Goal: Transaction & Acquisition: Obtain resource

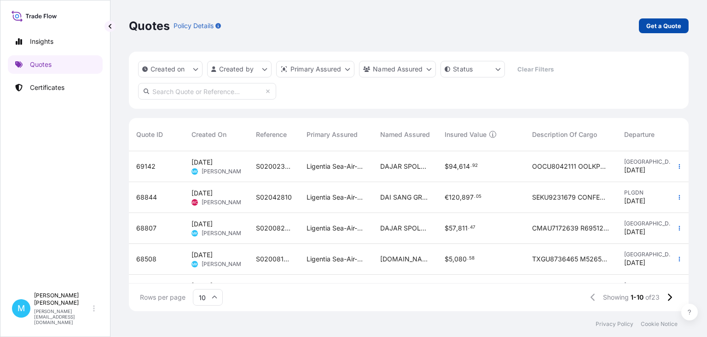
scroll to position [165, 560]
click at [661, 24] on p "Get a Quote" at bounding box center [664, 25] width 35 height 9
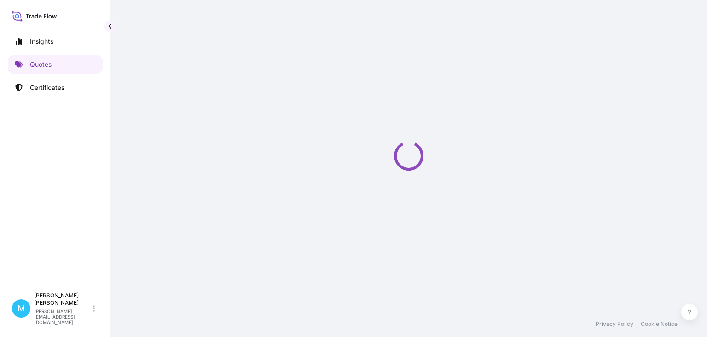
select select "Sea"
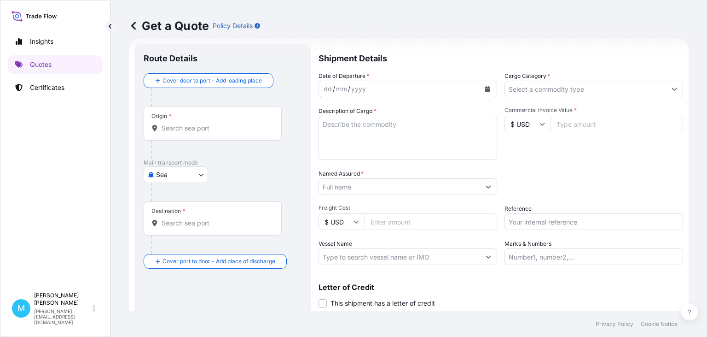
scroll to position [15, 0]
click at [193, 130] on input "Origin *" at bounding box center [216, 126] width 109 height 9
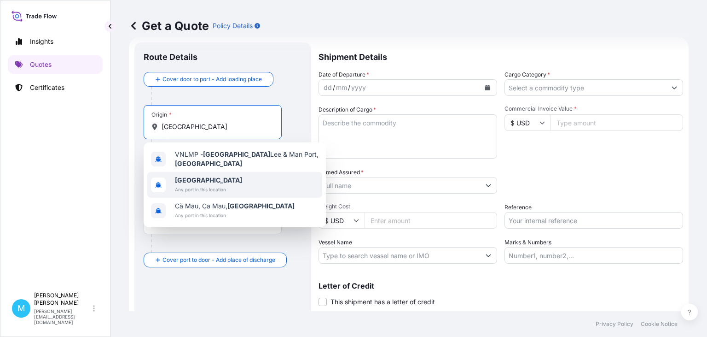
click at [185, 185] on span "Any port in this location" at bounding box center [208, 189] width 67 height 9
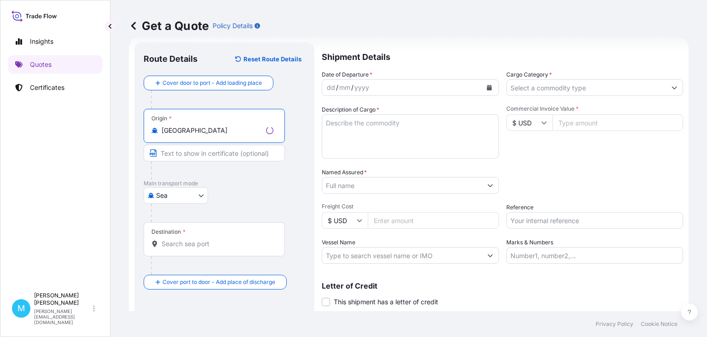
type input "[GEOGRAPHIC_DATA]"
click at [182, 244] on input "Destination *" at bounding box center [218, 243] width 112 height 9
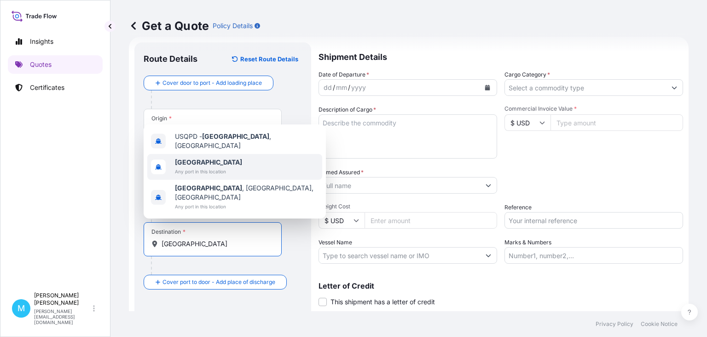
click at [197, 167] on span "[GEOGRAPHIC_DATA]" at bounding box center [208, 161] width 67 height 9
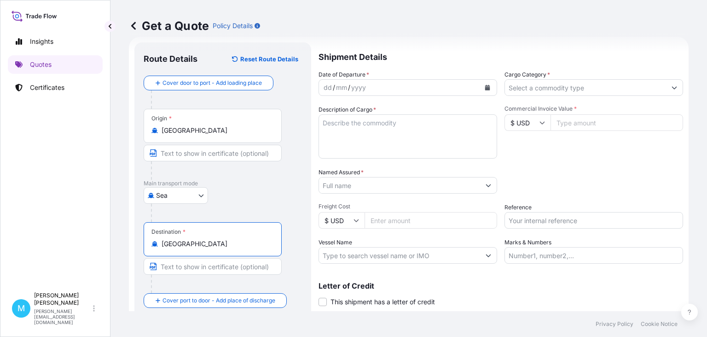
type input "[GEOGRAPHIC_DATA]"
click at [489, 89] on icon "Calendar" at bounding box center [487, 88] width 5 height 6
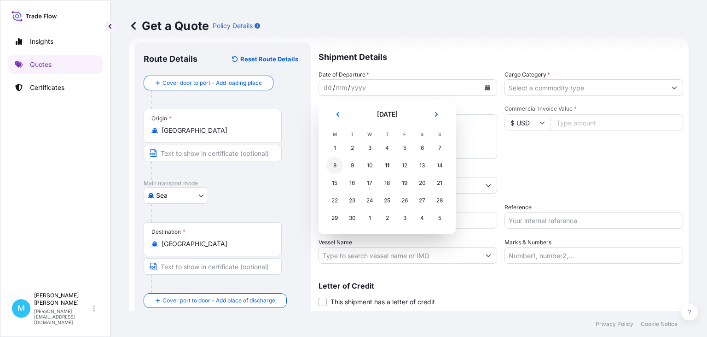
click at [336, 167] on div "8" at bounding box center [334, 165] width 17 height 17
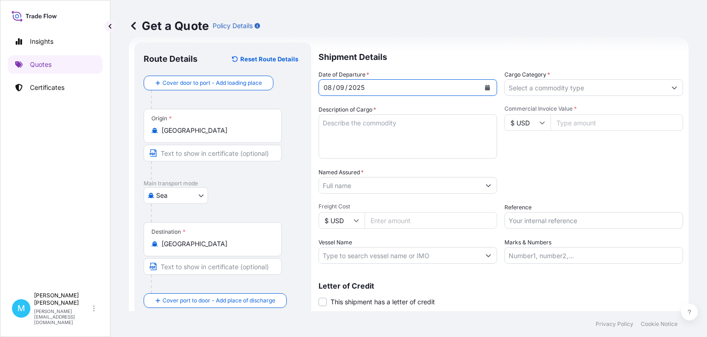
click at [351, 137] on textarea "Description of Cargo *" at bounding box center [408, 136] width 179 height 44
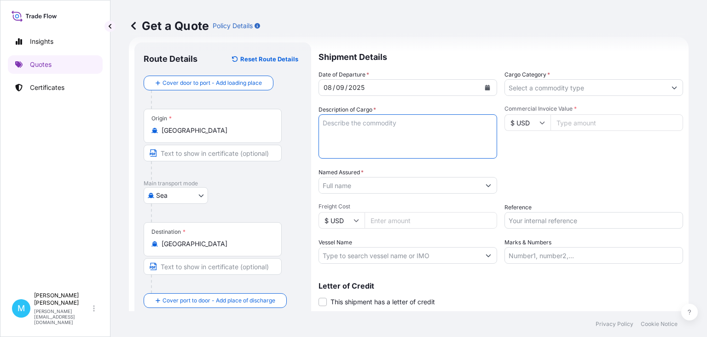
click at [372, 120] on textarea "Description of Cargo *" at bounding box center [408, 136] width 179 height 44
paste textarea "TGHU1281240 FX40403891 20GP 23681.00 KG 21.38 M3 28 PKG"
click at [388, 138] on textarea "TGHU1281240 FX40403891 20GP 23681.00 KG 21.38 M3 28 PKG ||" at bounding box center [408, 136] width 179 height 44
paste textarea "SEALED LEAD ACID BATTERY"
type textarea "TGHU1281240 FX40403891 20GP 23681.00 KG 21.38 M3 28 PKG || SEALED LEAD ACID BAT…"
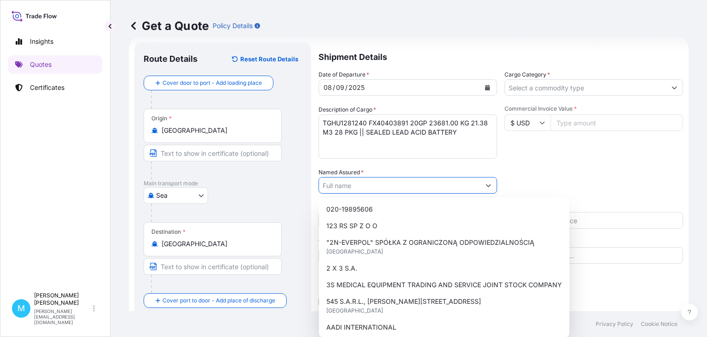
click at [371, 186] on input "Named Assured *" at bounding box center [399, 185] width 161 height 17
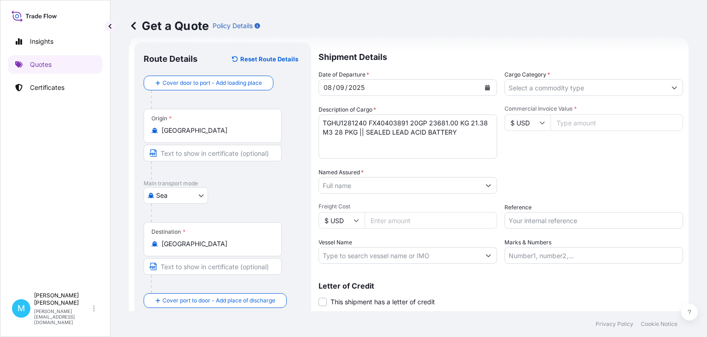
click at [350, 181] on input "Named Assured *" at bounding box center [399, 185] width 161 height 17
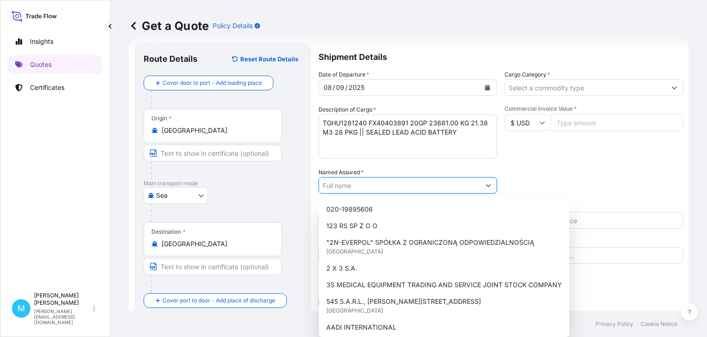
paste input "VOLT POLSKA SP. Z O.O."
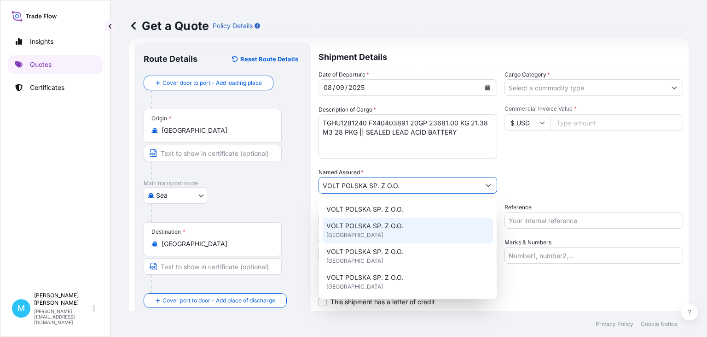
click at [385, 232] on div "VOLT POLSKA SP. Z O.O. [GEOGRAPHIC_DATA]" at bounding box center [408, 230] width 170 height 26
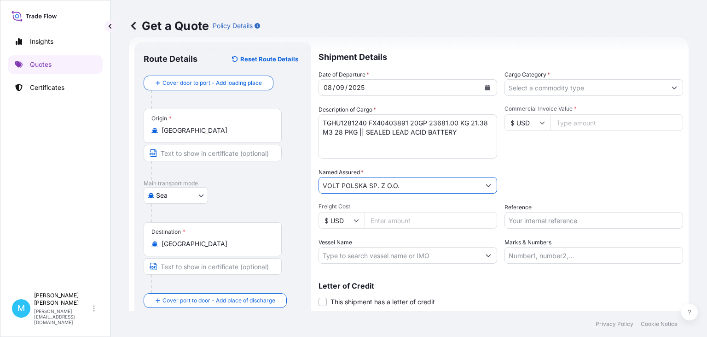
type input "VOLT POLSKA SP. Z O.O."
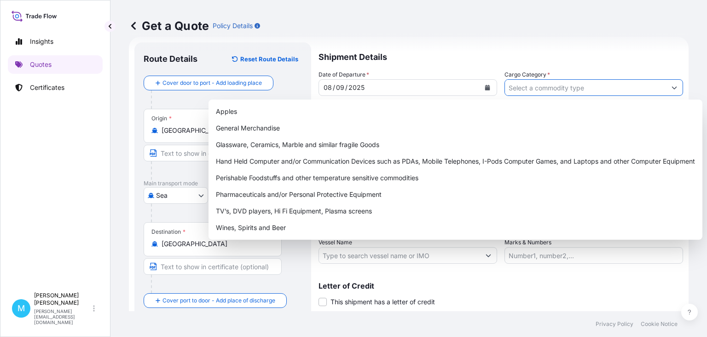
click at [532, 87] on input "Cargo Category *" at bounding box center [585, 87] width 161 height 17
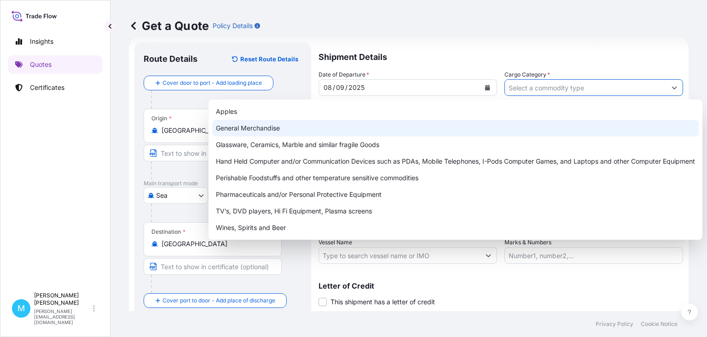
click at [273, 130] on div "General Merchandise" at bounding box center [455, 128] width 487 height 17
type input "General Merchandise"
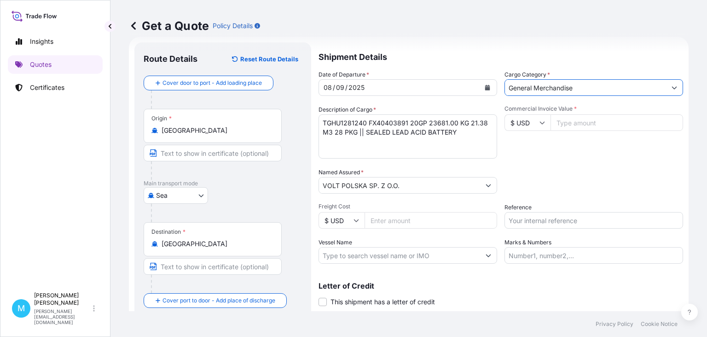
click at [596, 124] on input "Commercial Invoice Value *" at bounding box center [617, 122] width 133 height 17
click at [593, 123] on input "Commercial Invoice Value *" at bounding box center [617, 122] width 133 height 17
click at [568, 121] on input "Commercial Invoice Value *" at bounding box center [617, 122] width 133 height 17
type input "54600"
click at [530, 216] on input "Reference" at bounding box center [594, 220] width 179 height 17
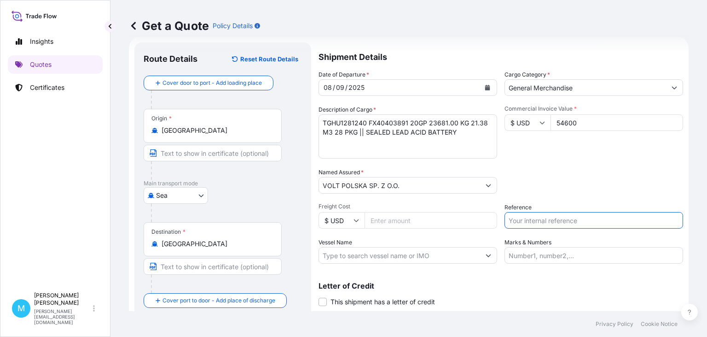
click at [530, 220] on input "Reference" at bounding box center [594, 220] width 179 height 17
paste input "S02034616"
type input "S02034616"
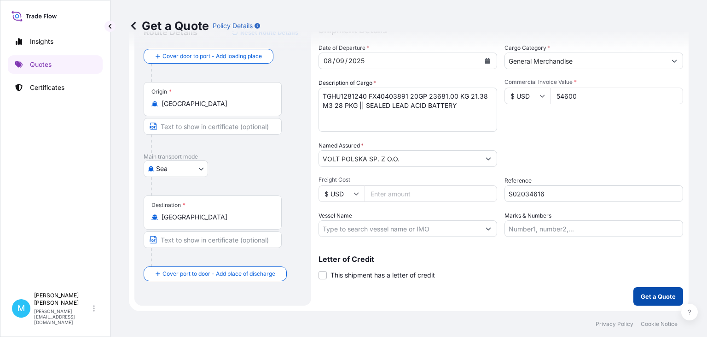
click at [658, 294] on p "Get a Quote" at bounding box center [658, 295] width 35 height 9
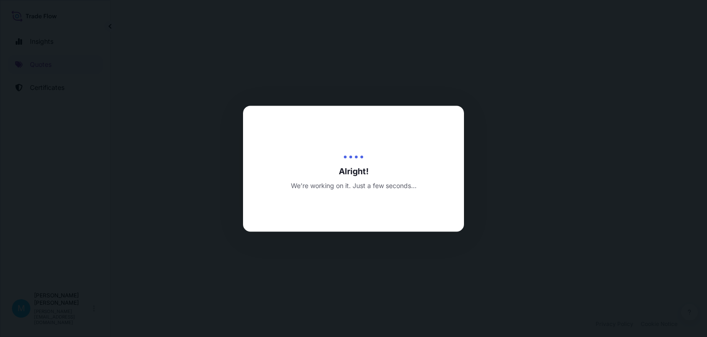
select select "Sea"
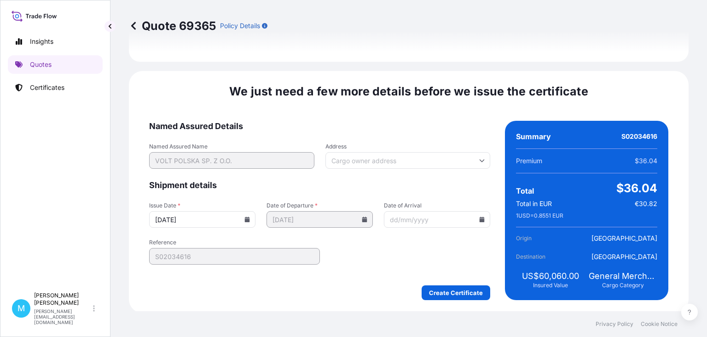
scroll to position [1067, 0]
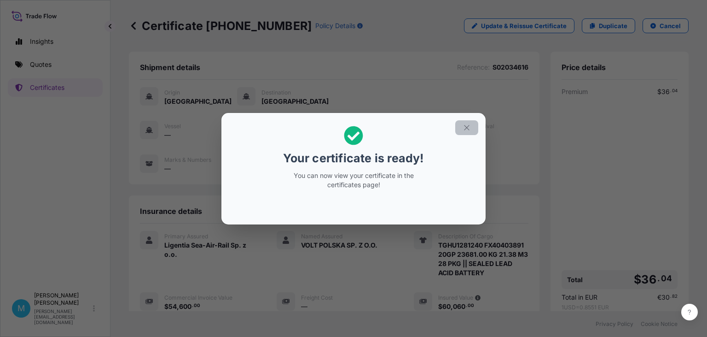
click at [466, 121] on button "button" at bounding box center [466, 127] width 23 height 15
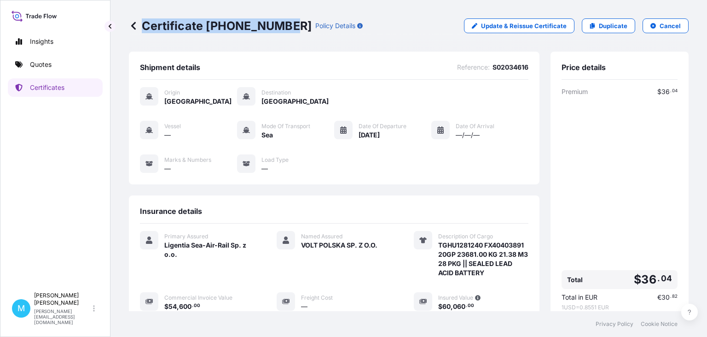
drag, startPoint x: 285, startPoint y: 24, endPoint x: 141, endPoint y: 26, distance: 143.7
click at [141, 26] on div "Certificate [PHONE_NUMBER] Policy Details" at bounding box center [246, 25] width 234 height 15
copy p "Certificate [PHONE_NUMBER]"
click at [371, 32] on div "Certificate [PHONE_NUMBER] Policy Details Update & Reissue Certificate Duplicat…" at bounding box center [409, 25] width 560 height 15
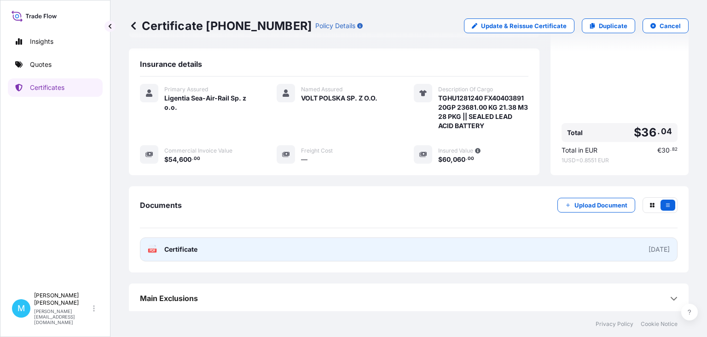
click at [400, 249] on link "PDF Certificate [DATE]" at bounding box center [409, 249] width 538 height 24
